Goal: Task Accomplishment & Management: Manage account settings

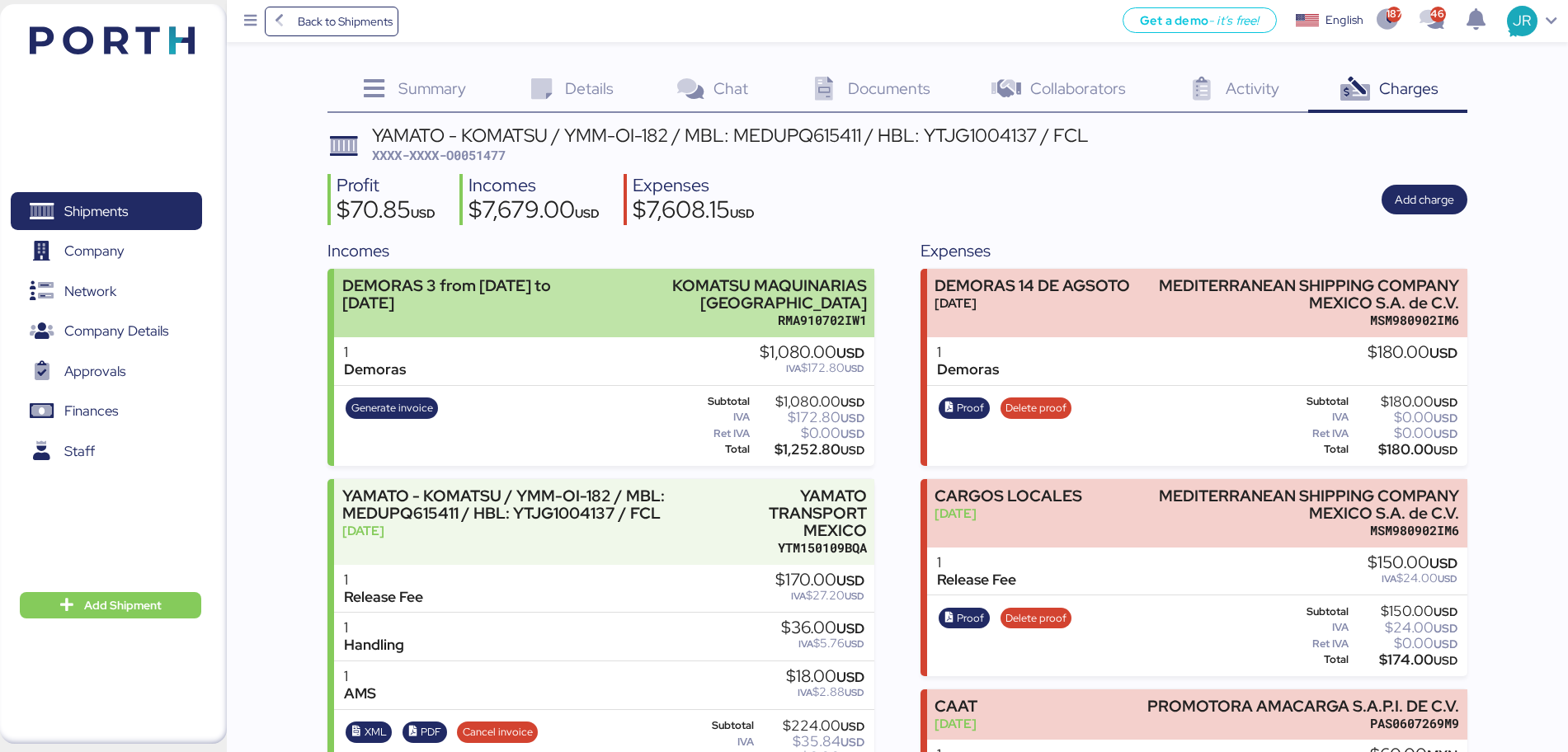
scroll to position [142, 0]
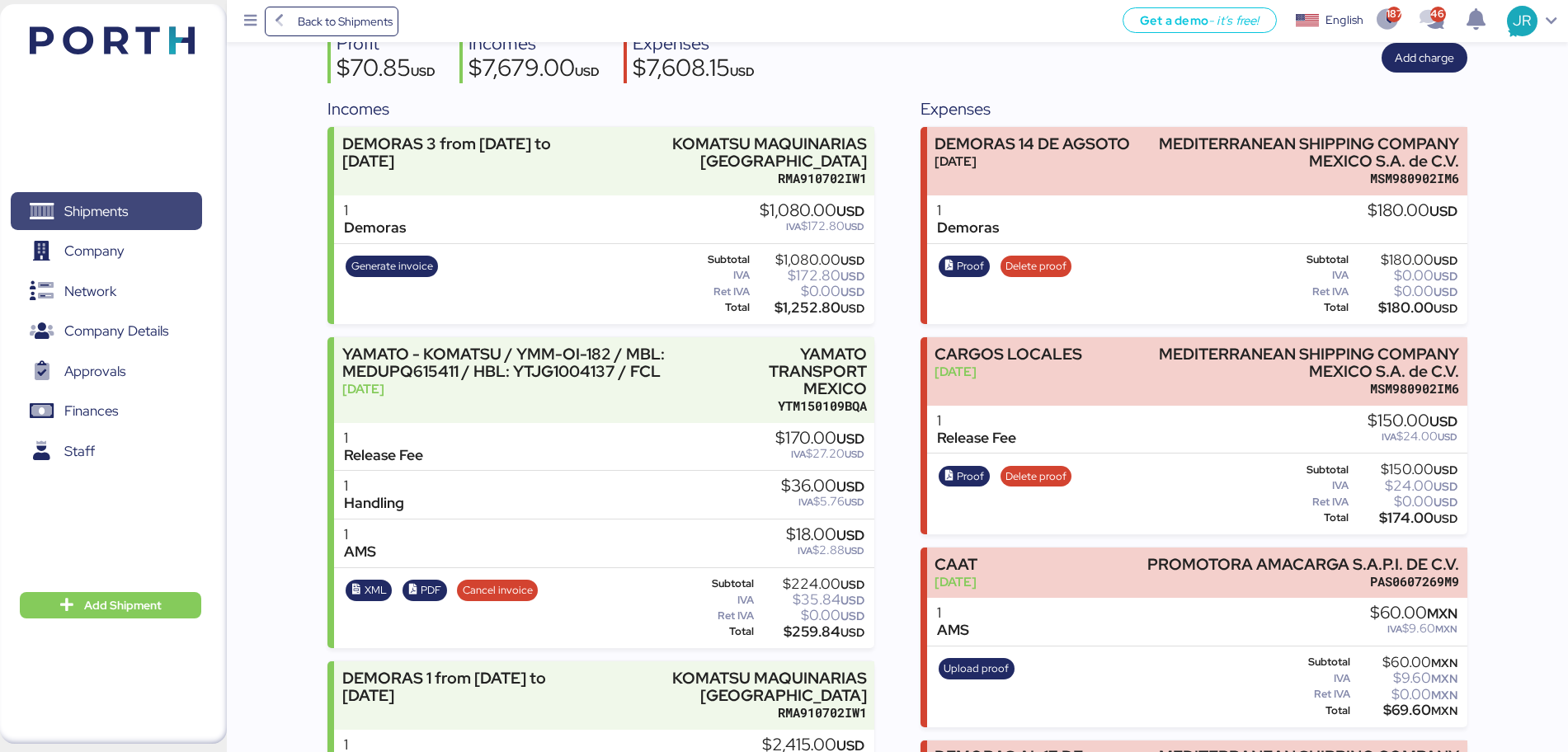
click at [97, 203] on span "Shipments" at bounding box center [95, 211] width 63 height 24
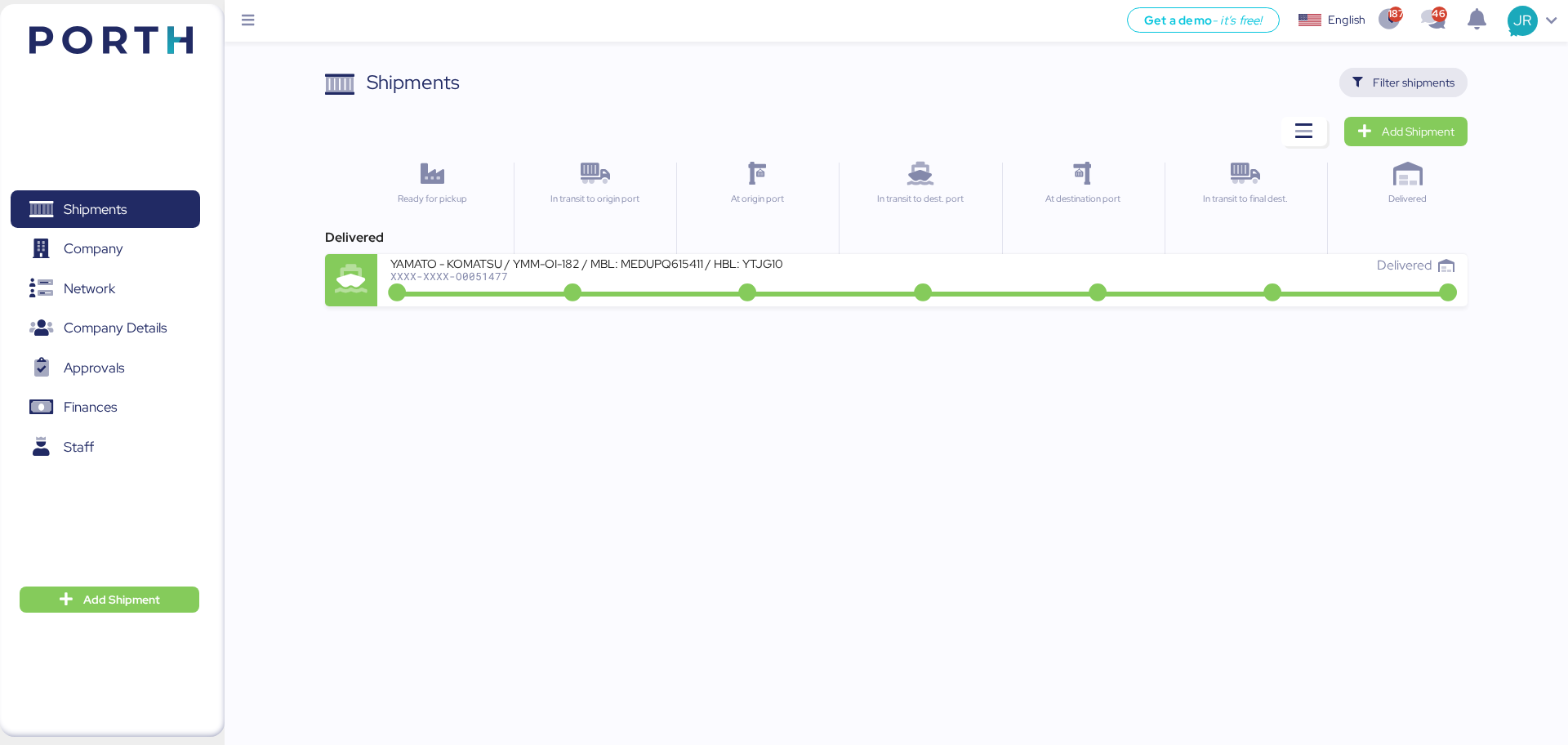
click at [1385, 86] on span "Filter shipments" at bounding box center [1414, 82] width 82 height 20
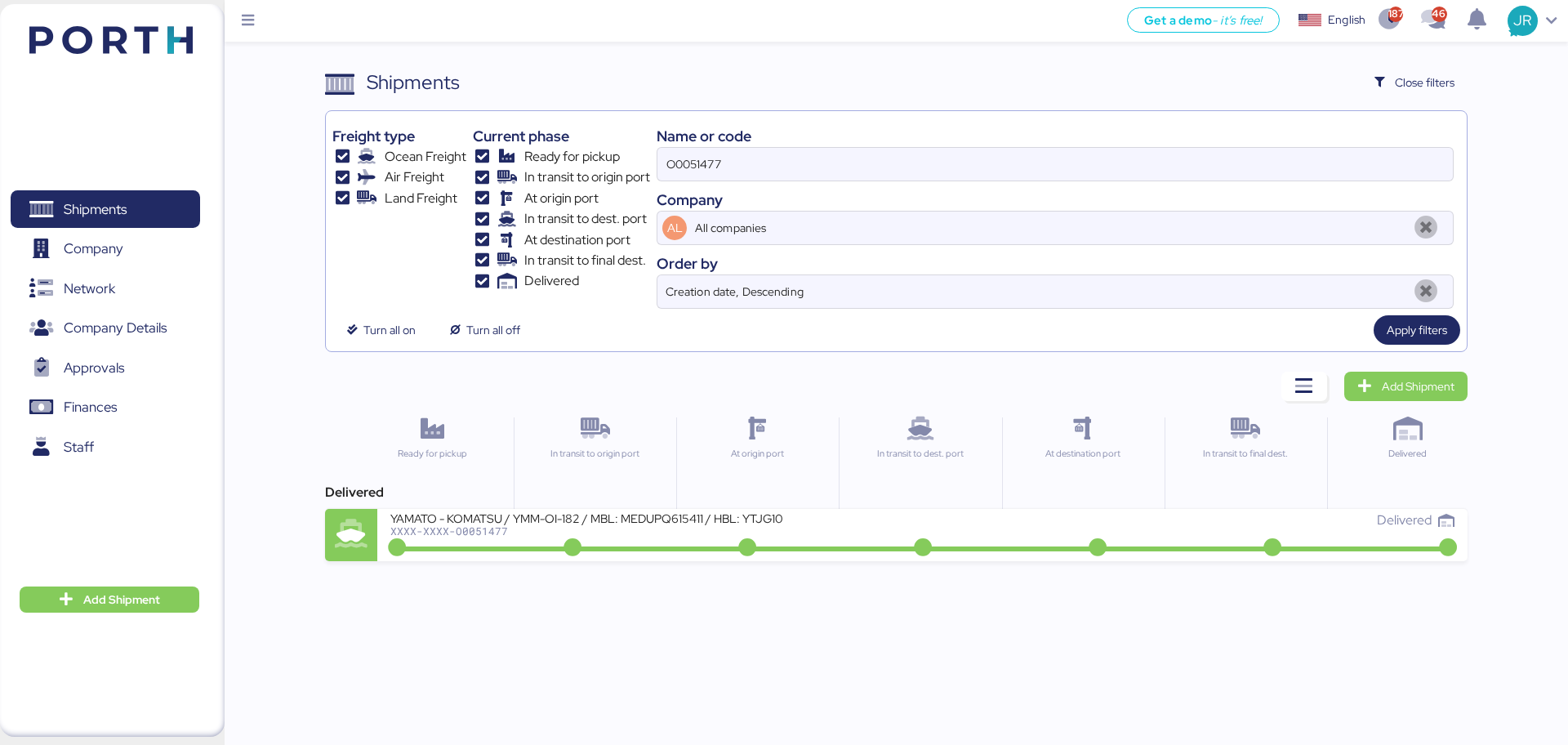
click at [378, 186] on div "Freight type Ocean Freight Air Freight Land Freight Current phase Ready for pic…" at bounding box center [895, 213] width 1127 height 191
paste input "ADME255647"
drag, startPoint x: 814, startPoint y: 152, endPoint x: 612, endPoint y: 158, distance: 202.1
click at [618, 161] on div "Freight type Ocean Freight Air Freight Land Freight Current phase Ready for pic…" at bounding box center [895, 213] width 1127 height 191
paste input
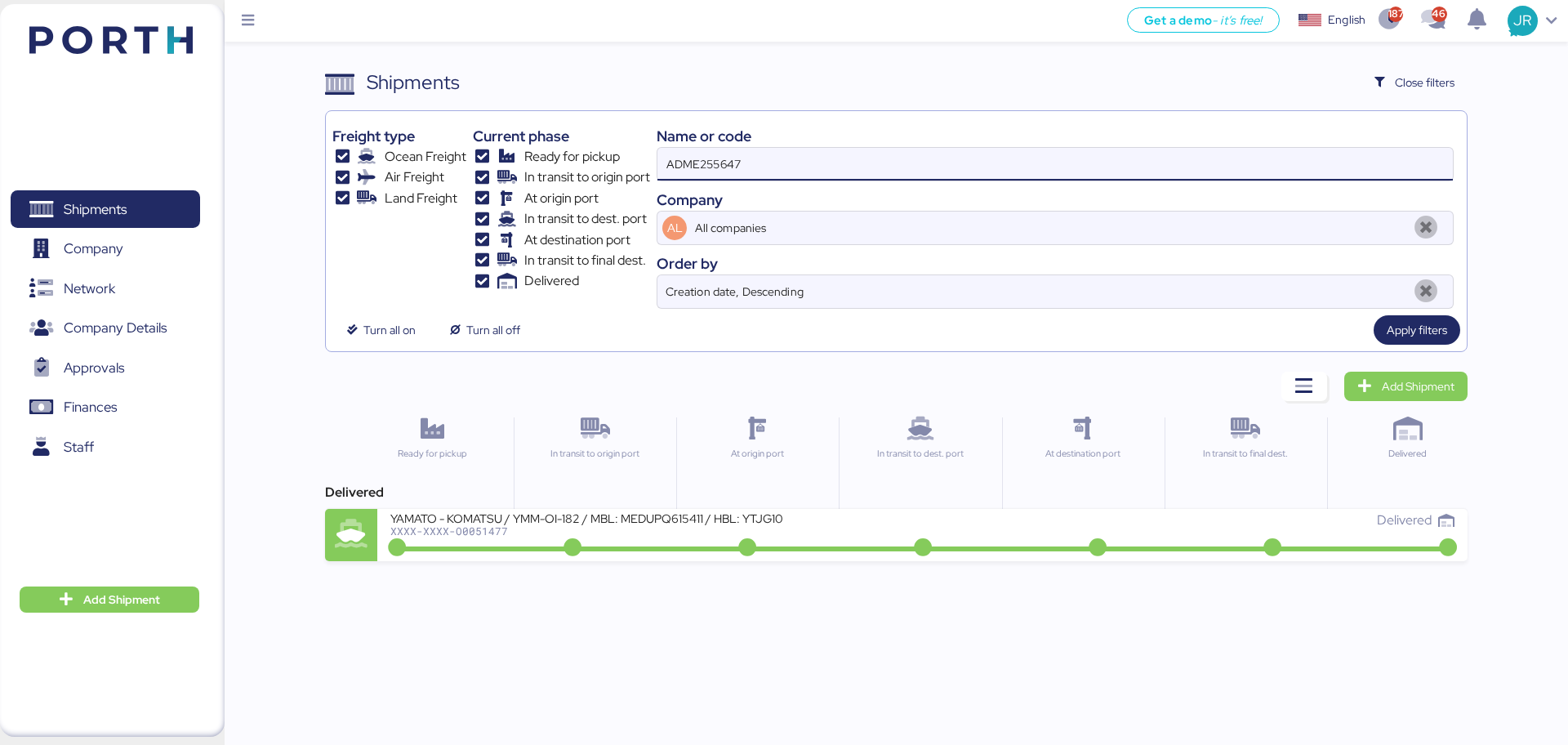
type input "ADME255647"
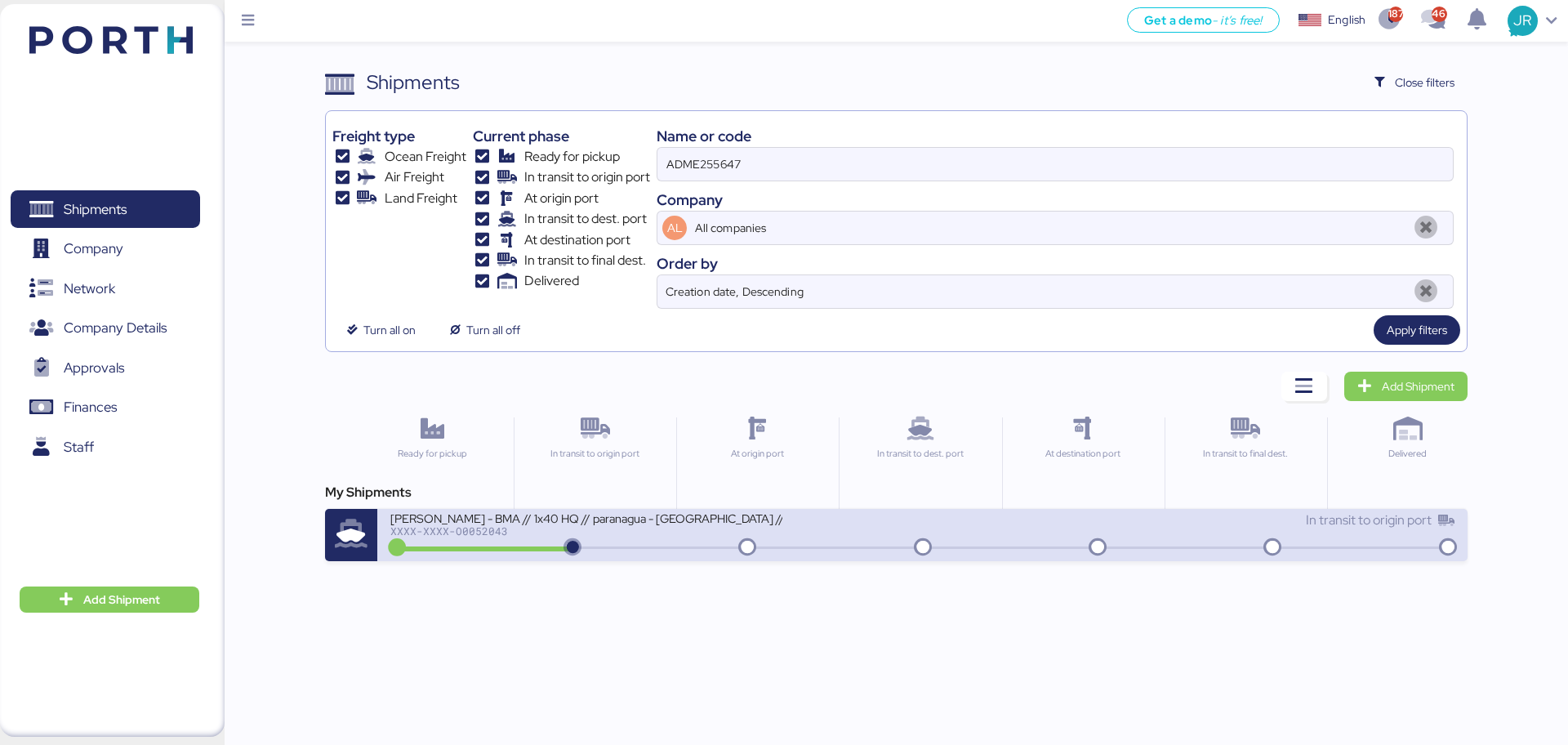
click at [472, 525] on div "XXXX-XXXX-O0052043" at bounding box center [586, 530] width 392 height 11
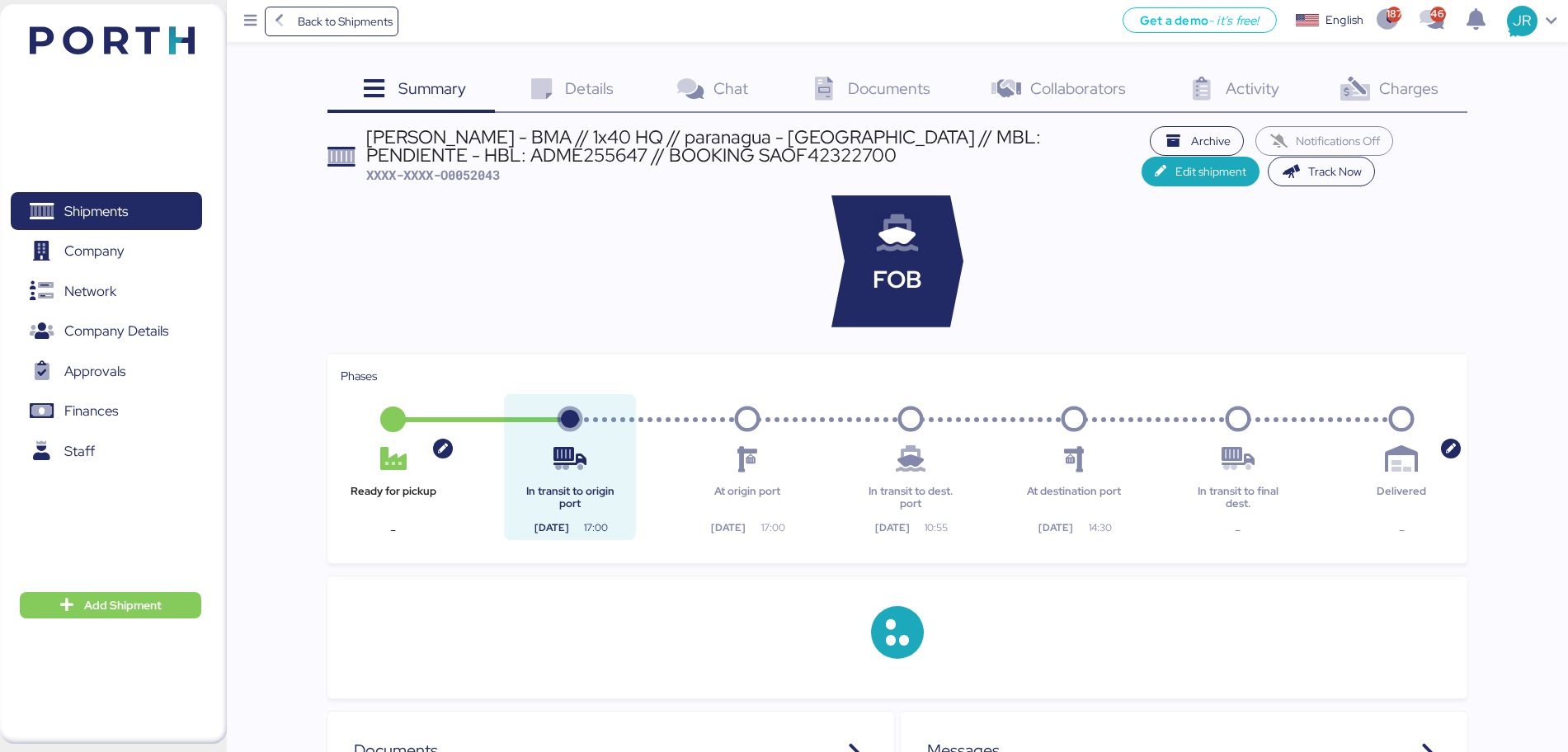
click at [897, 83] on span "Documents" at bounding box center [888, 88] width 82 height 22
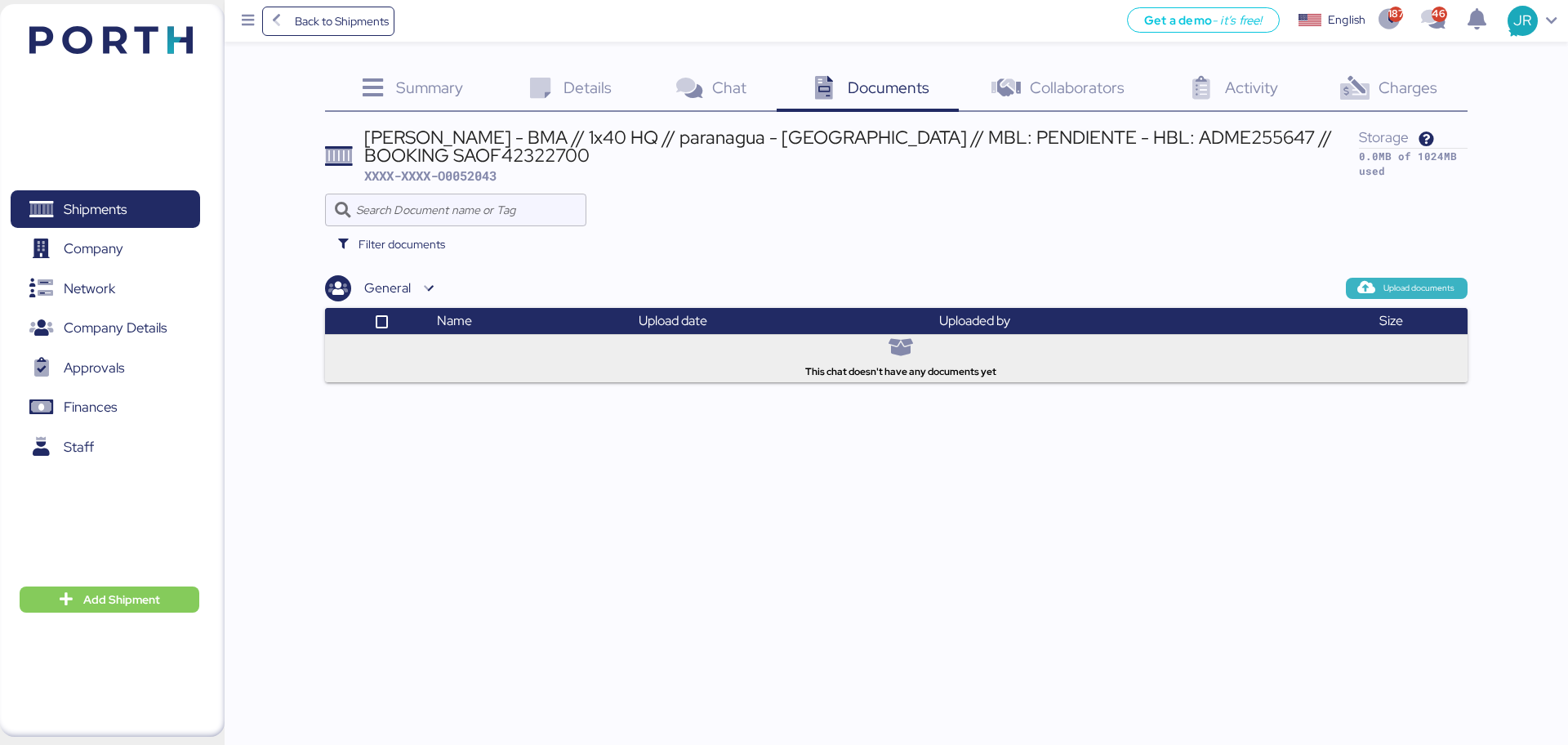
click at [1414, 283] on span "Upload documents" at bounding box center [1419, 288] width 71 height 15
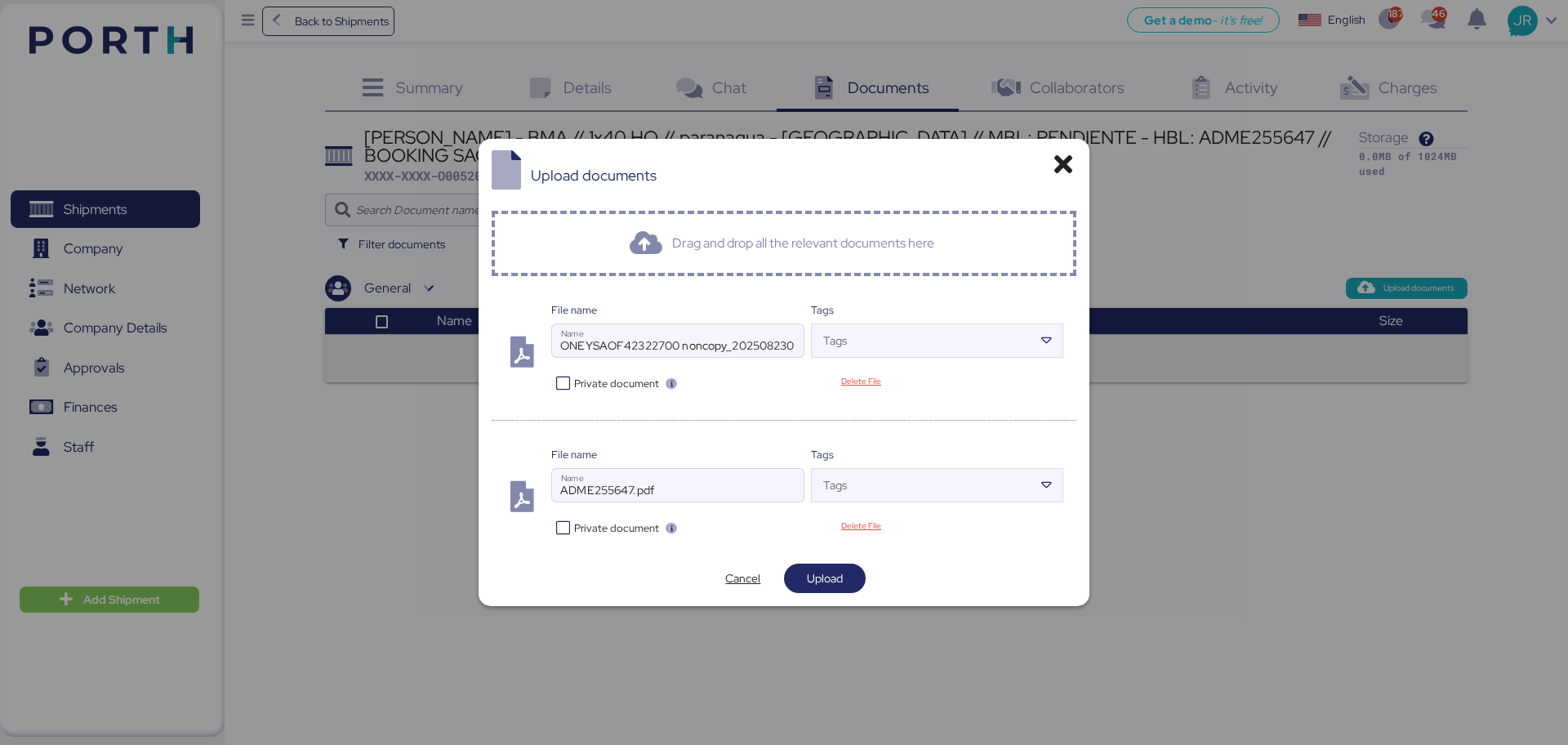
drag, startPoint x: 622, startPoint y: 383, endPoint x: 778, endPoint y: 471, distance: 179.1
click at [622, 383] on span "Private document" at bounding box center [616, 384] width 85 height 15
click at [833, 586] on span "Upload" at bounding box center [825, 578] width 36 height 20
